Goal: Find specific page/section: Find specific page/section

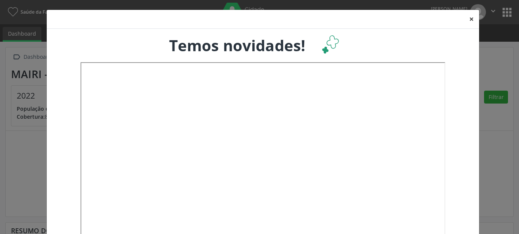
click at [467, 23] on button "×" at bounding box center [471, 19] width 15 height 19
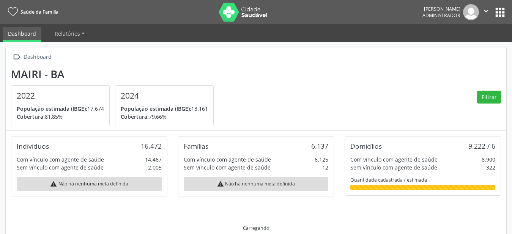
click at [501, 15] on button "apps" at bounding box center [500, 12] width 13 height 13
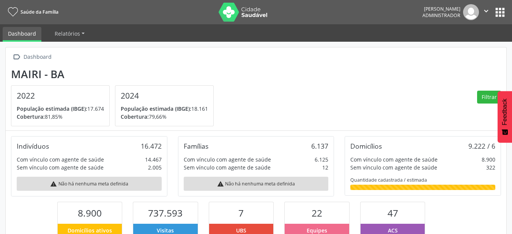
scroll to position [126, 167]
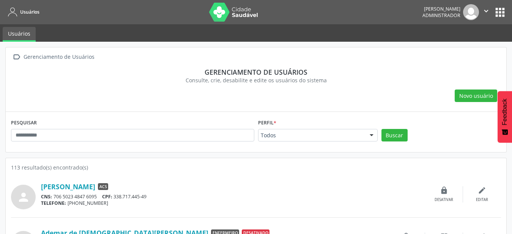
click at [367, 137] on div at bounding box center [371, 135] width 11 height 13
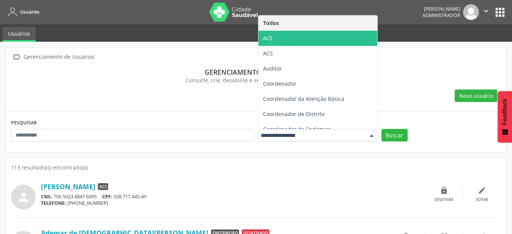
click at [325, 38] on span "ACE" at bounding box center [318, 38] width 119 height 15
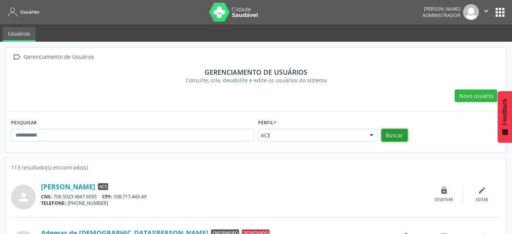
click at [403, 137] on button "Buscar" at bounding box center [395, 135] width 26 height 13
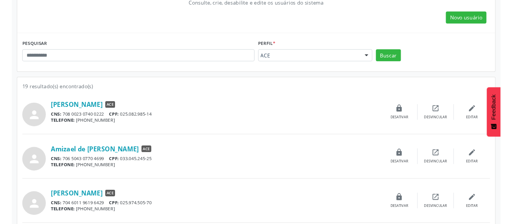
scroll to position [271, 0]
